Goal: Task Accomplishment & Management: Manage account settings

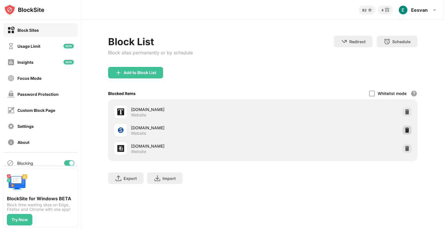
click at [409, 130] on img at bounding box center [407, 130] width 6 height 6
